Goal: Information Seeking & Learning: Learn about a topic

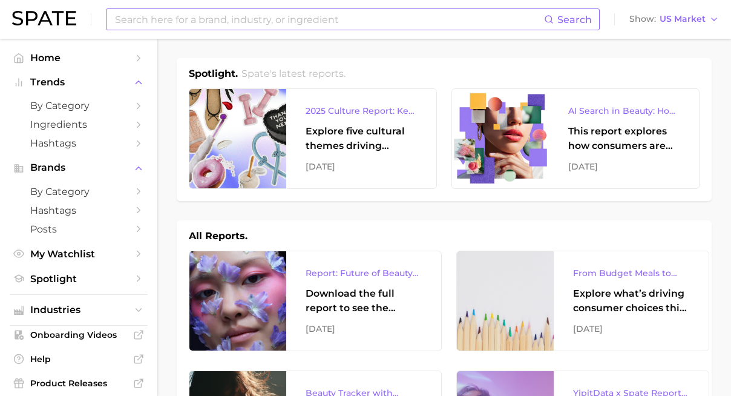
click at [151, 23] on input at bounding box center [329, 19] width 430 height 21
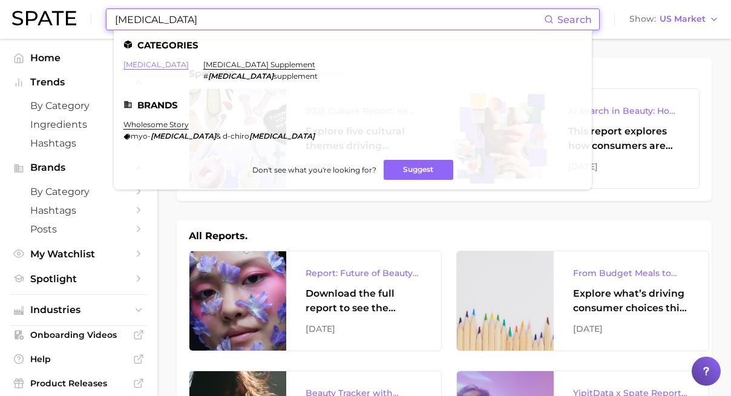
type input "[MEDICAL_DATA]"
click at [136, 66] on link "[MEDICAL_DATA]" at bounding box center [155, 64] width 65 height 9
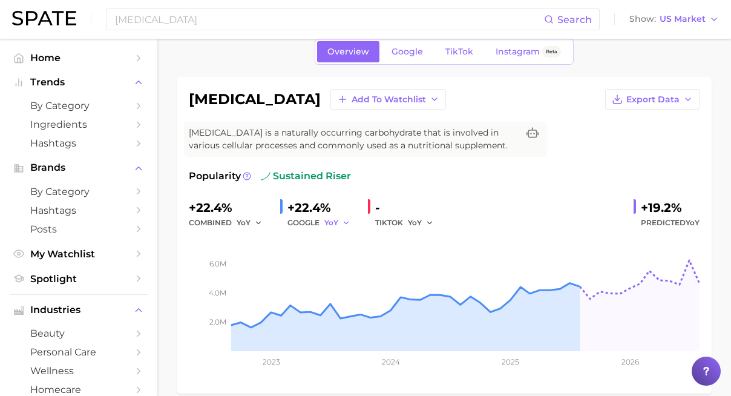
scroll to position [51, 0]
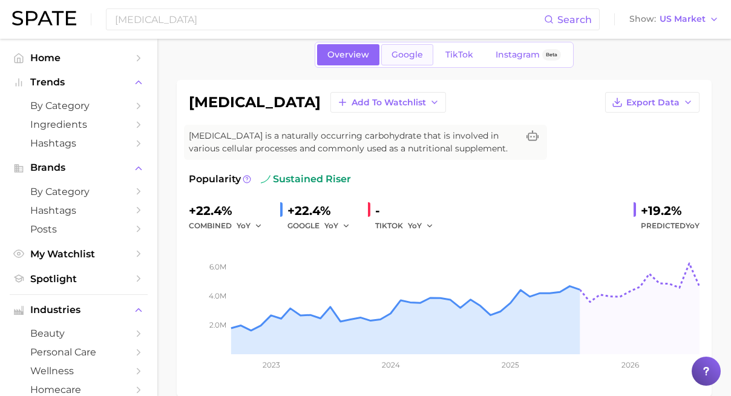
click at [415, 61] on link "Google" at bounding box center [407, 54] width 52 height 21
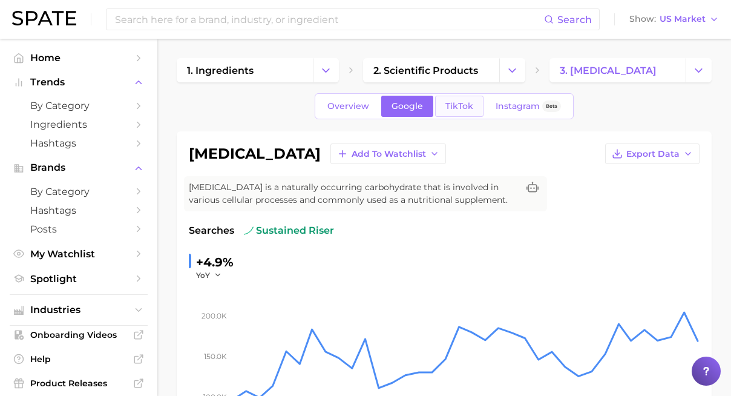
click at [458, 108] on span "TikTok" at bounding box center [459, 106] width 28 height 10
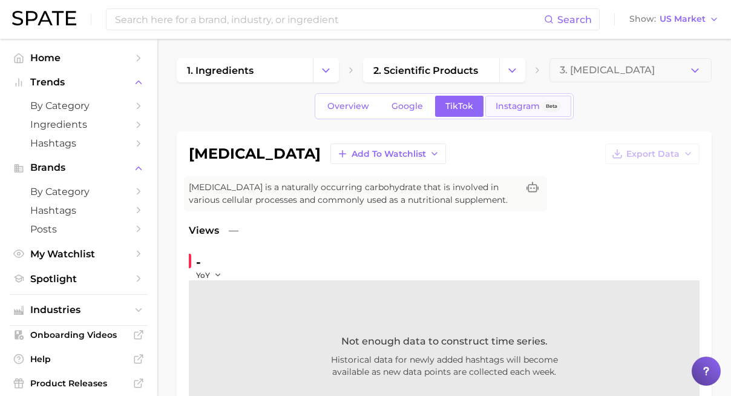
click at [500, 107] on span "Instagram" at bounding box center [518, 106] width 44 height 10
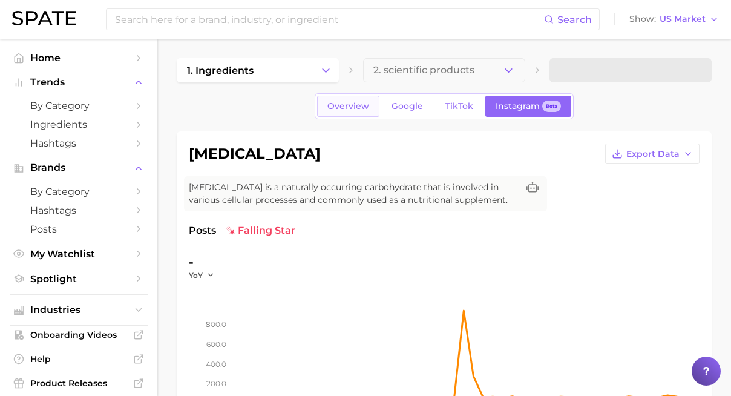
click at [349, 108] on span "Overview" at bounding box center [348, 106] width 42 height 10
